Goal: Task Accomplishment & Management: Manage account settings

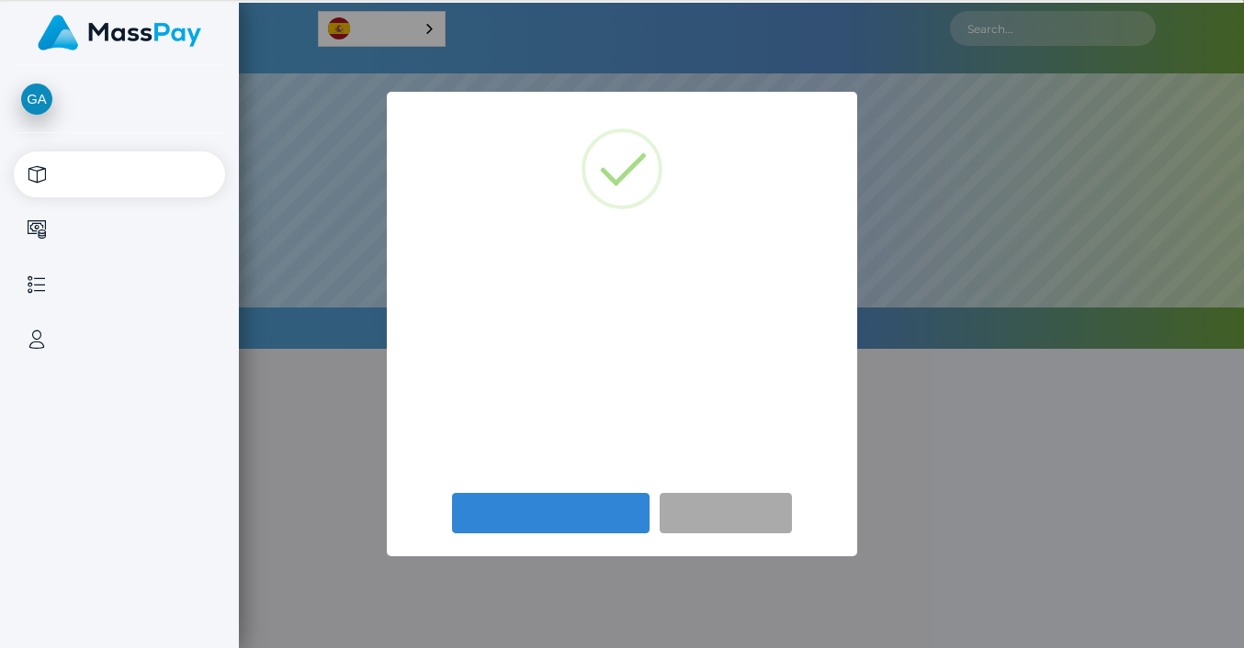
select select
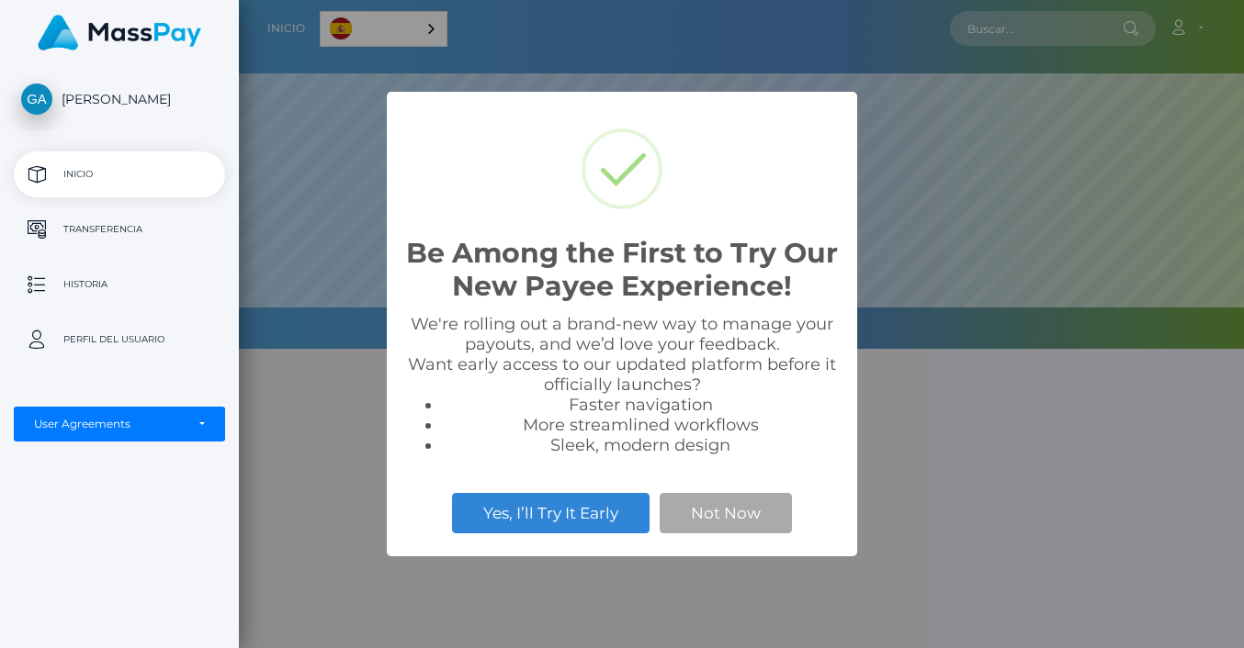
scroll to position [349, 1005]
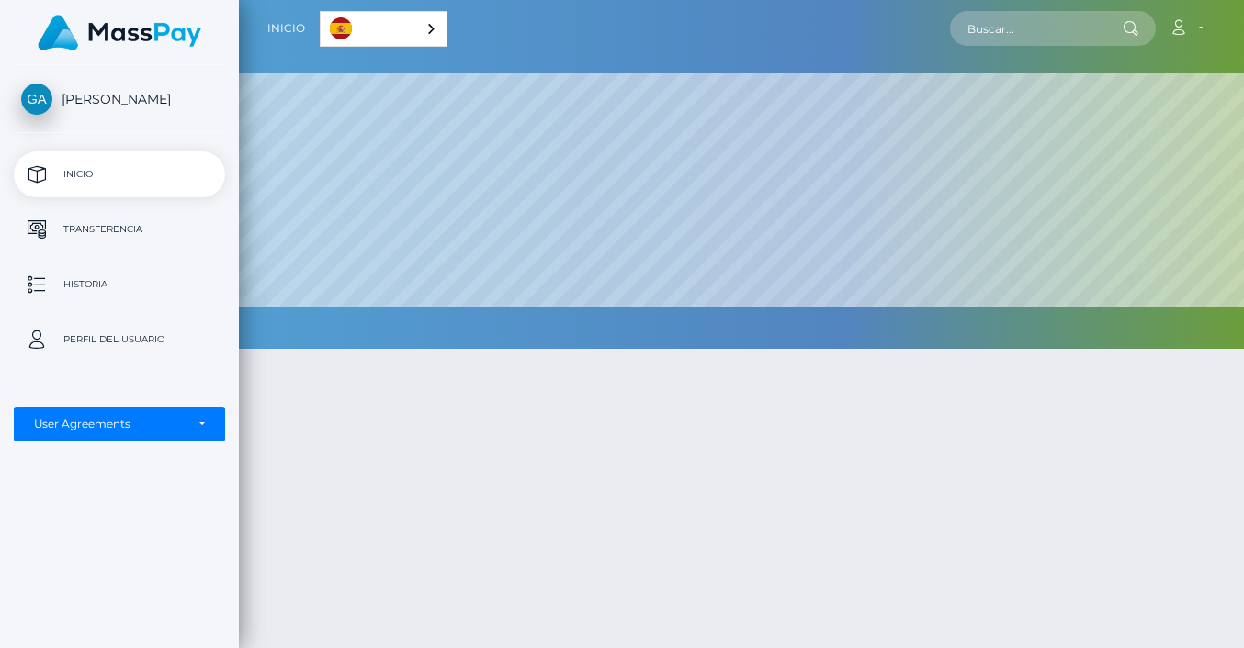
click at [105, 174] on p "Inicio" at bounding box center [119, 175] width 197 height 28
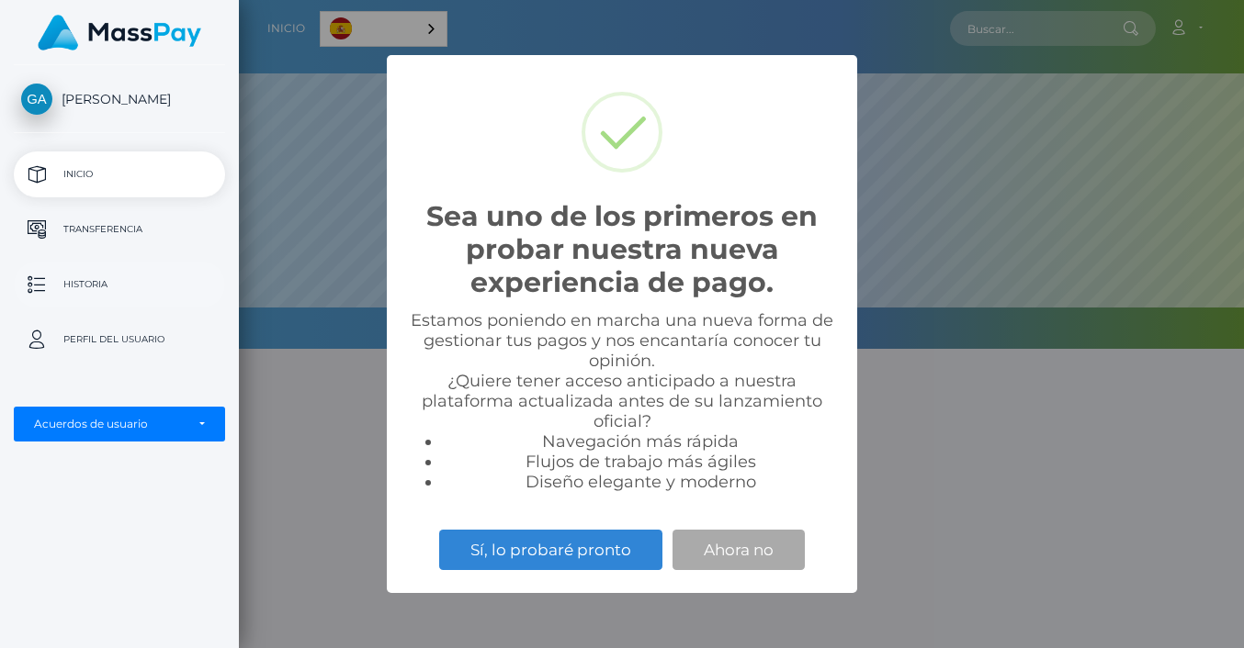
scroll to position [349, 1005]
click at [742, 537] on button "Ahora no" at bounding box center [738, 550] width 132 height 40
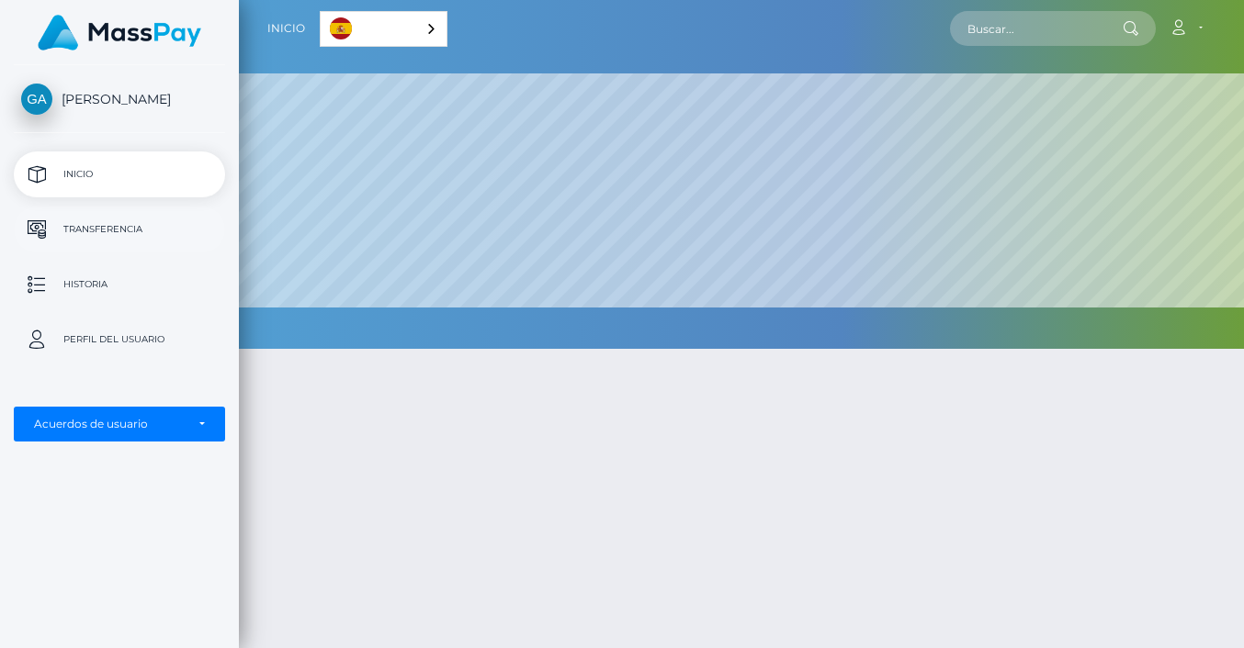
click at [124, 220] on p "Transferencia" at bounding box center [119, 230] width 197 height 28
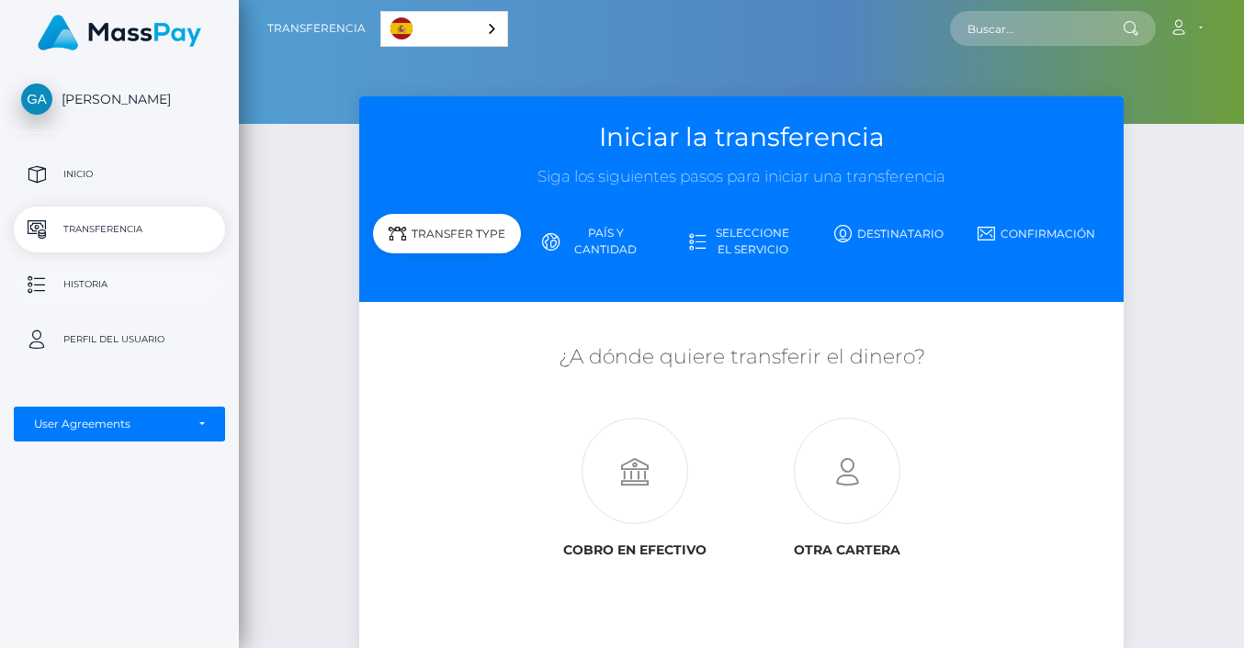
click at [76, 287] on p "Historia" at bounding box center [119, 285] width 197 height 28
